Goal: Task Accomplishment & Management: Use online tool/utility

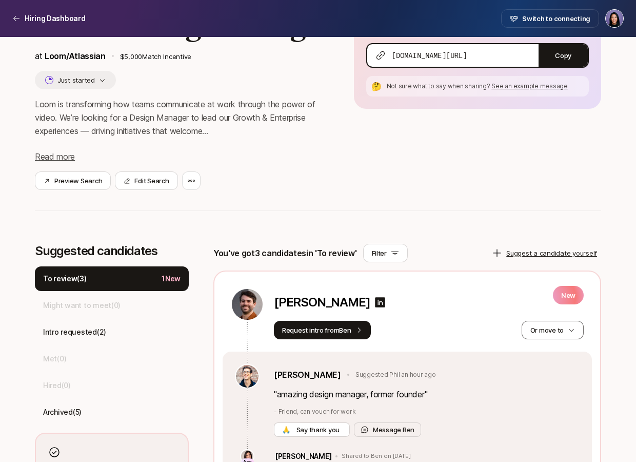
scroll to position [156, 0]
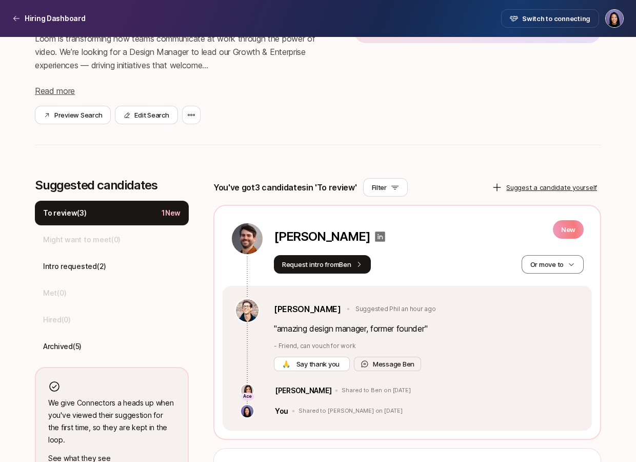
click at [377, 237] on icon at bounding box center [380, 236] width 12 height 12
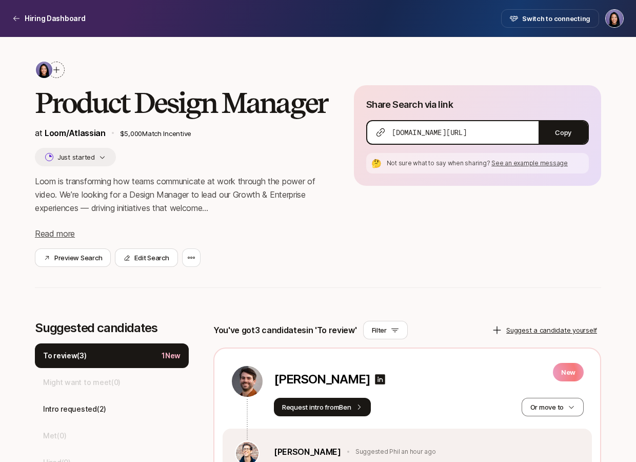
scroll to position [0, 0]
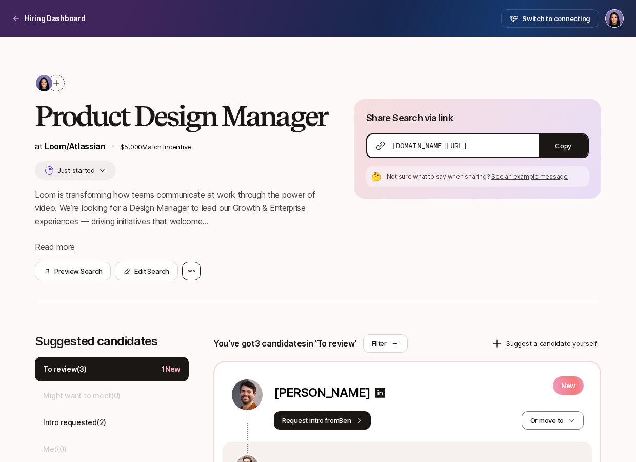
click at [188, 275] on div at bounding box center [191, 271] width 18 height 18
click at [249, 200] on p "Loom is transforming how teams communicate at work through the power of video. …" at bounding box center [186, 208] width 303 height 40
click at [139, 274] on button "Edit Search" at bounding box center [146, 271] width 63 height 18
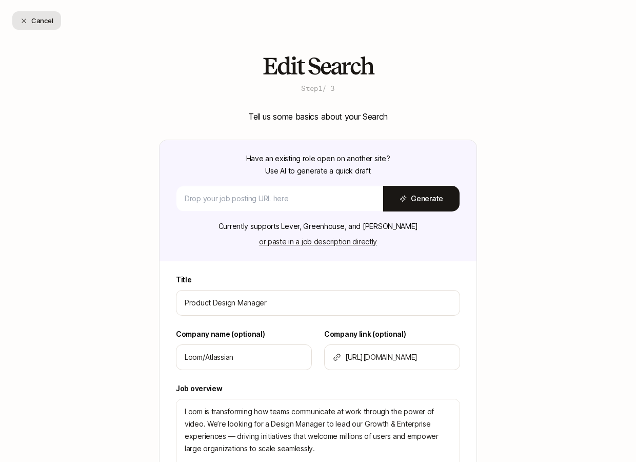
click at [27, 17] on button "Cancel" at bounding box center [36, 20] width 49 height 18
type textarea "x"
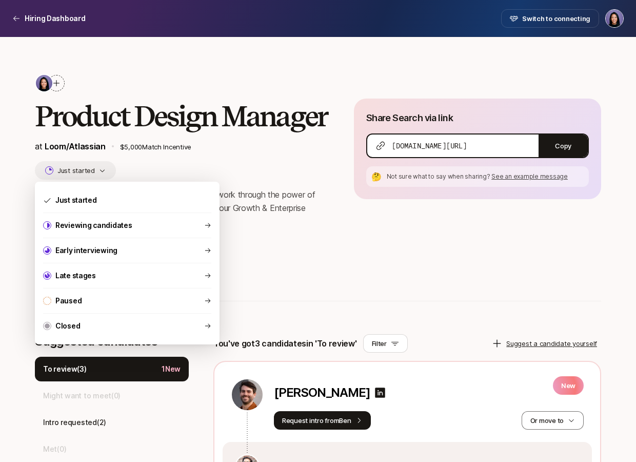
click at [101, 168] on icon "button" at bounding box center [102, 170] width 7 height 7
click at [87, 332] on div "Closed" at bounding box center [127, 326] width 185 height 25
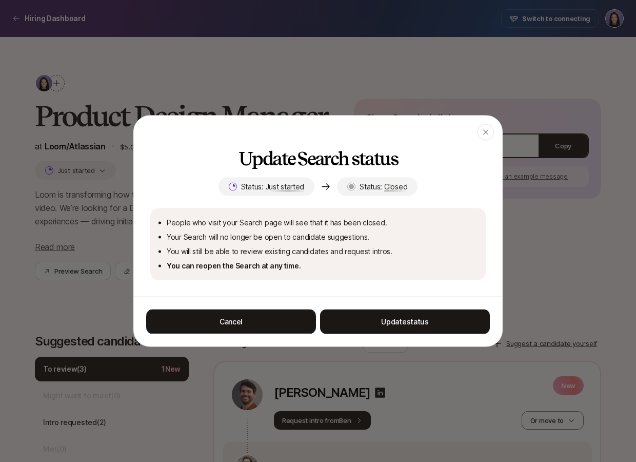
click at [276, 331] on button "Cancel" at bounding box center [231, 321] width 170 height 25
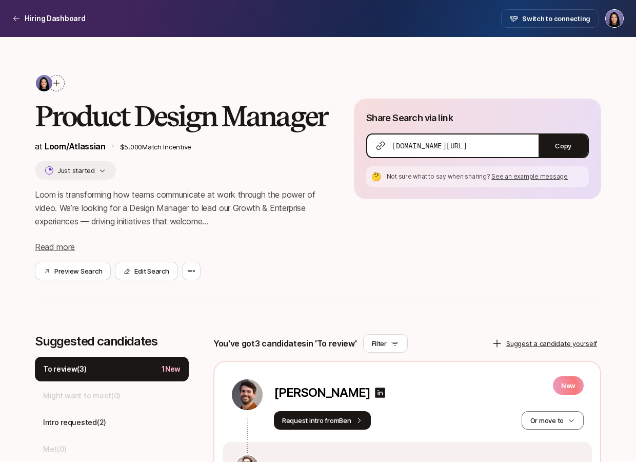
click at [99, 167] on icon "button" at bounding box center [102, 170] width 7 height 7
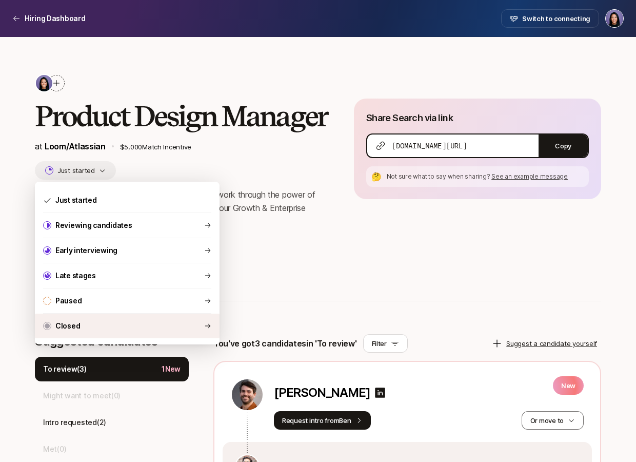
click at [159, 333] on div "Closed" at bounding box center [127, 326] width 185 height 25
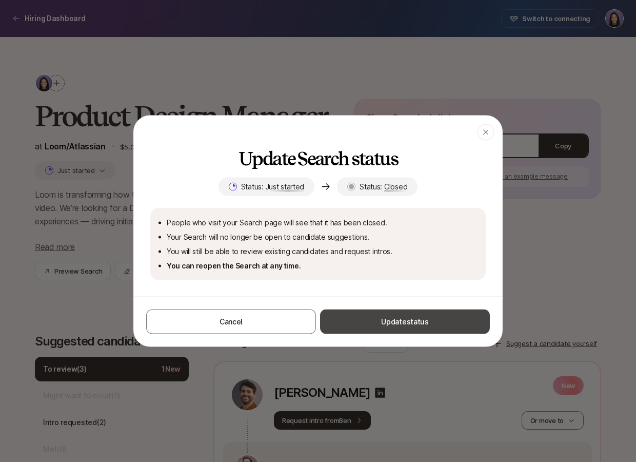
click at [365, 325] on button "Update status" at bounding box center [405, 321] width 170 height 25
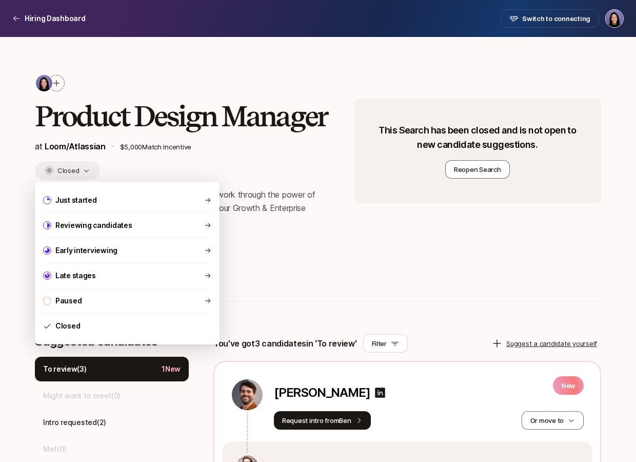
click at [88, 168] on icon "button" at bounding box center [86, 170] width 7 height 7
click at [108, 157] on div "Product Design Manager at Loom/Atlassian $5,000 Match Incentive Closed Loom is …" at bounding box center [186, 177] width 303 height 206
